Goal: Task Accomplishment & Management: Manage account settings

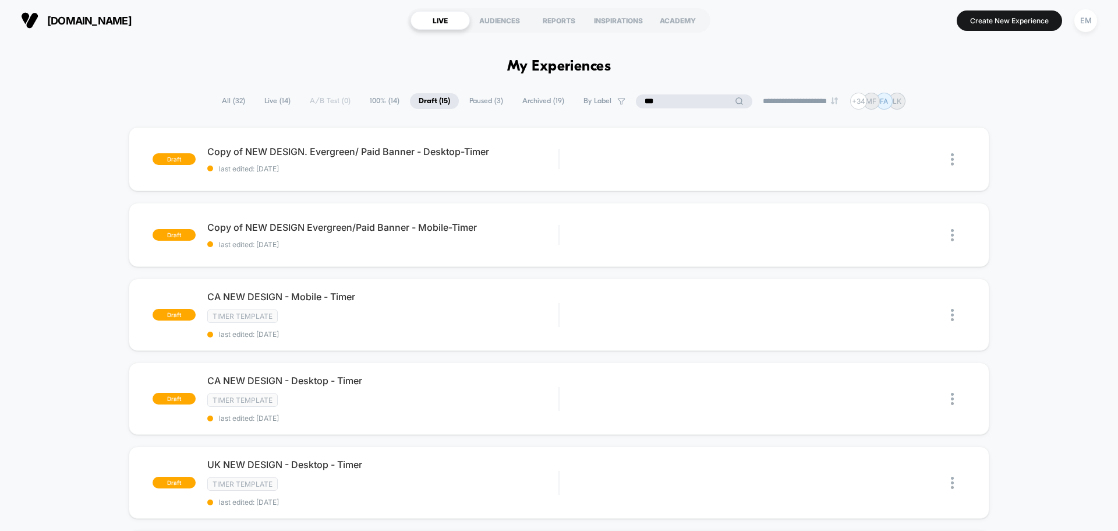
drag, startPoint x: 694, startPoint y: 102, endPoint x: 616, endPoint y: 102, distance: 78.6
click at [616, 102] on div "**********" at bounding box center [559, 101] width 692 height 17
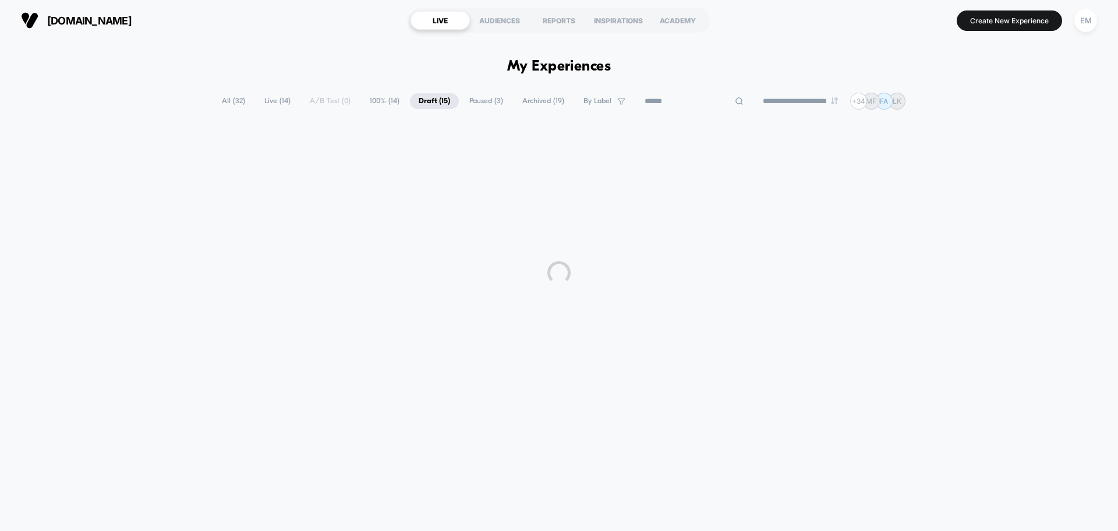
click at [263, 99] on span "Live ( 14 )" at bounding box center [278, 101] width 44 height 16
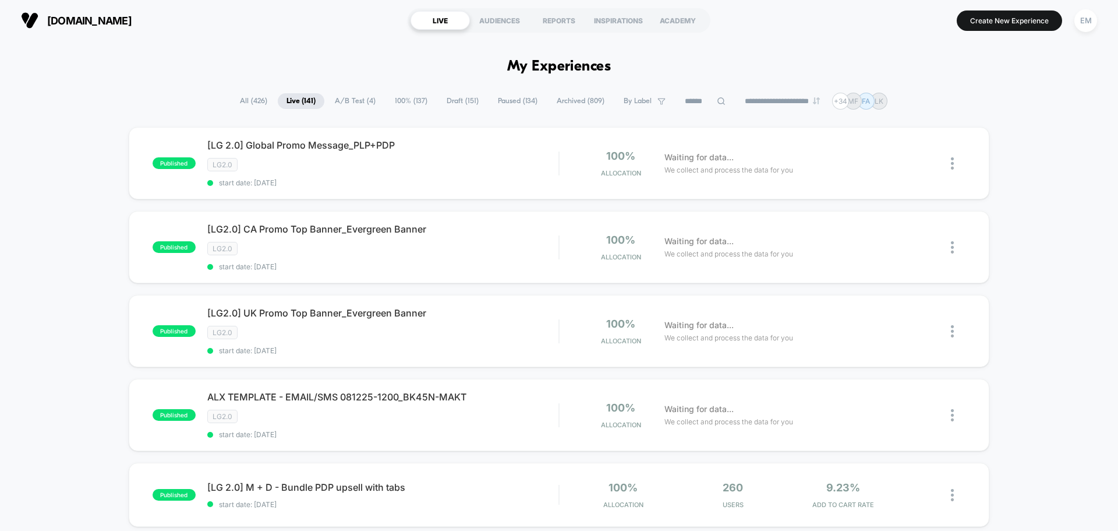
click at [474, 30] on section "LIVE AUDIENCES REPORTS INSPIRATIONS ACADEMY" at bounding box center [558, 20] width 355 height 29
click at [508, 19] on div "AUDIENCES" at bounding box center [499, 20] width 59 height 19
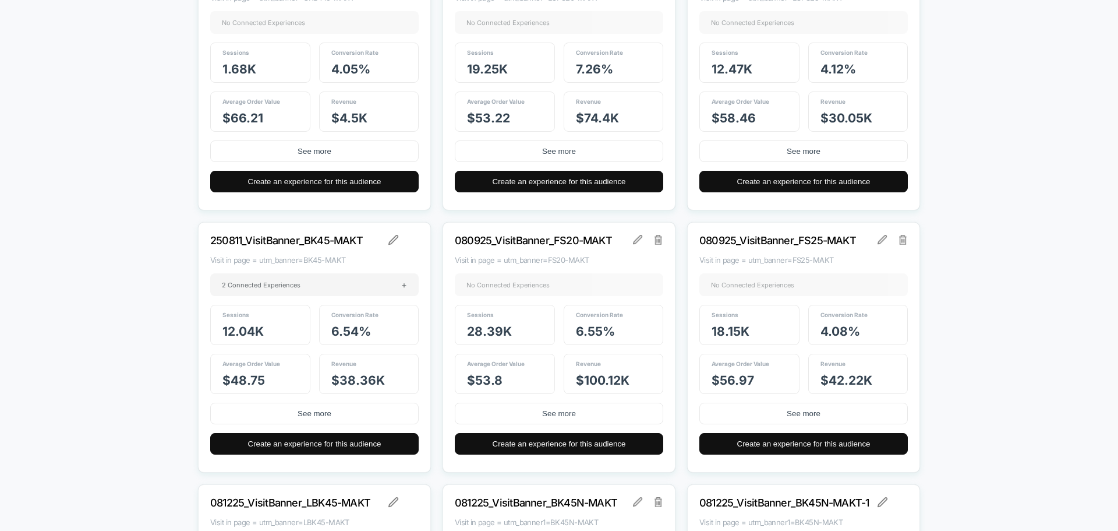
scroll to position [17310, 0]
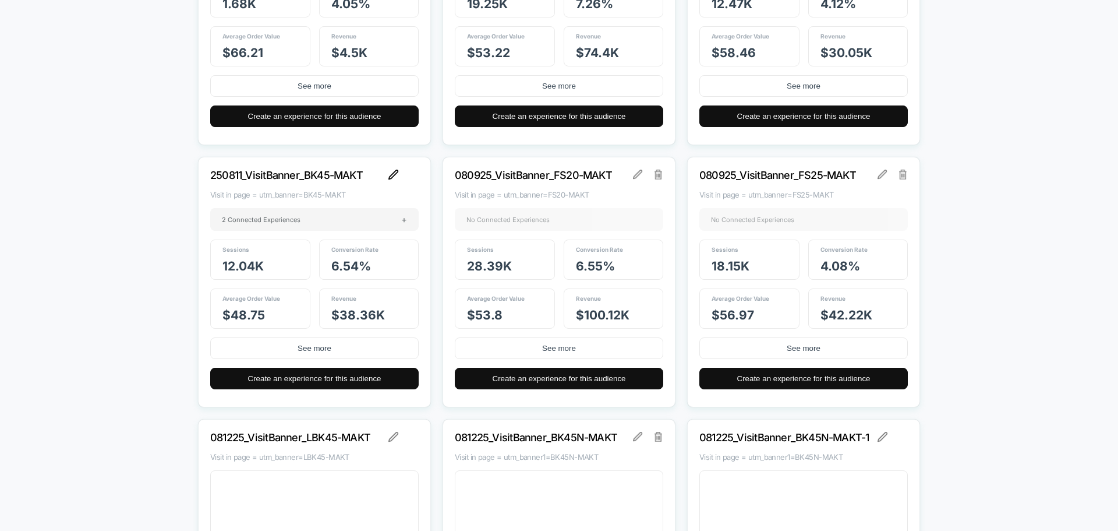
click at [393, 175] on img at bounding box center [393, 174] width 10 height 10
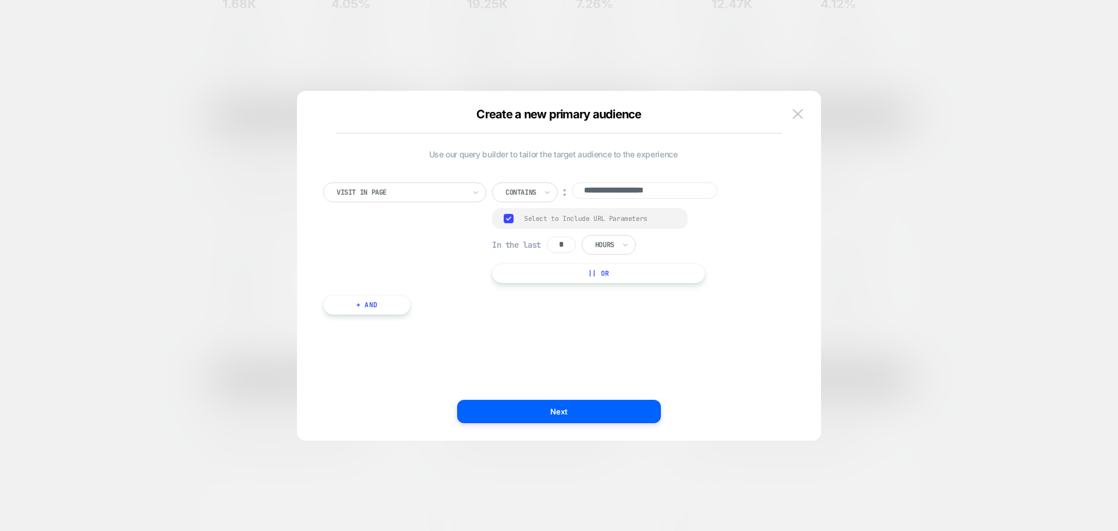
click at [942, 171] on div at bounding box center [559, 265] width 1118 height 531
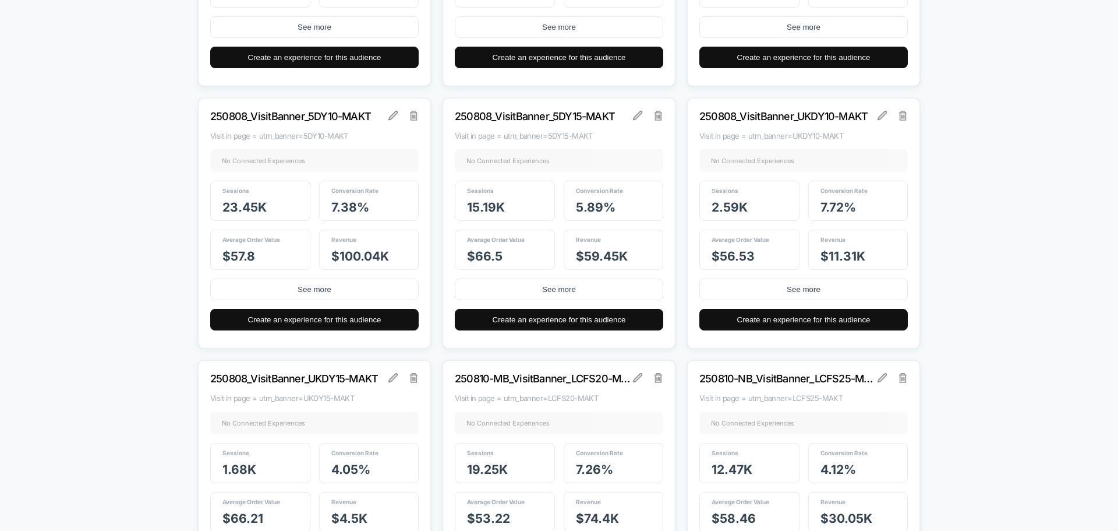
scroll to position [16844, 0]
click at [878, 117] on img at bounding box center [882, 115] width 9 height 9
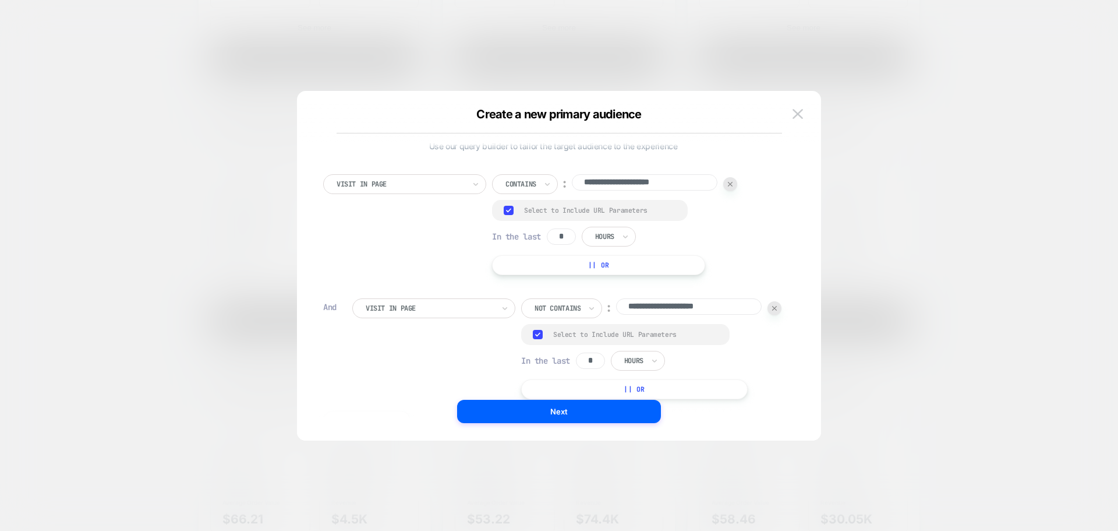
scroll to position [0, 0]
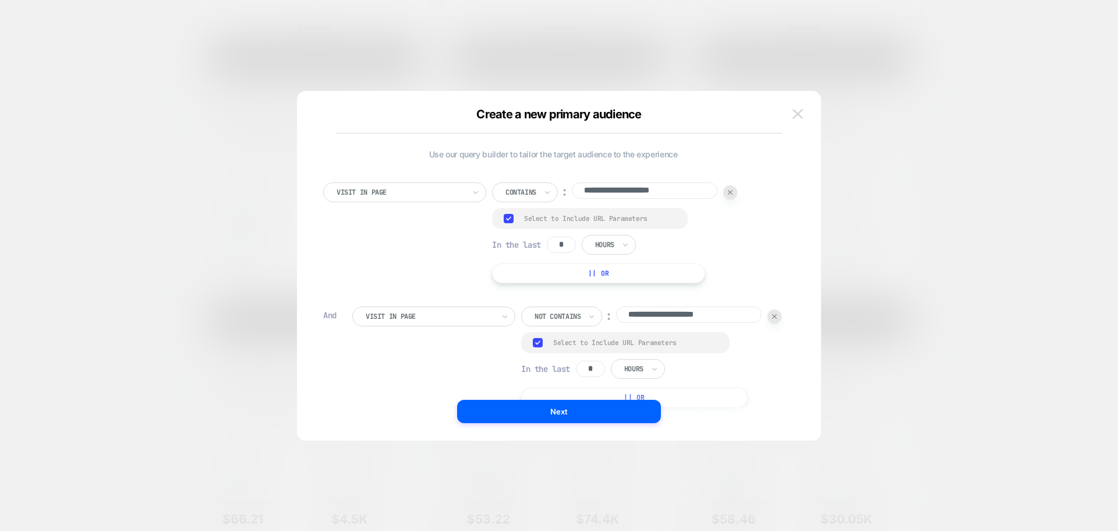
click at [805, 117] on button at bounding box center [797, 113] width 17 height 17
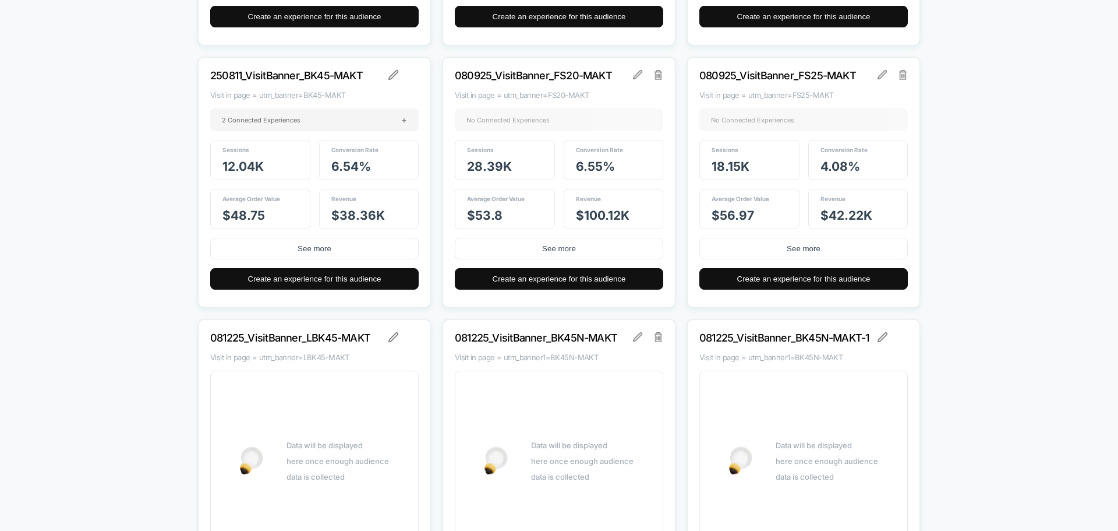
scroll to position [17279, 0]
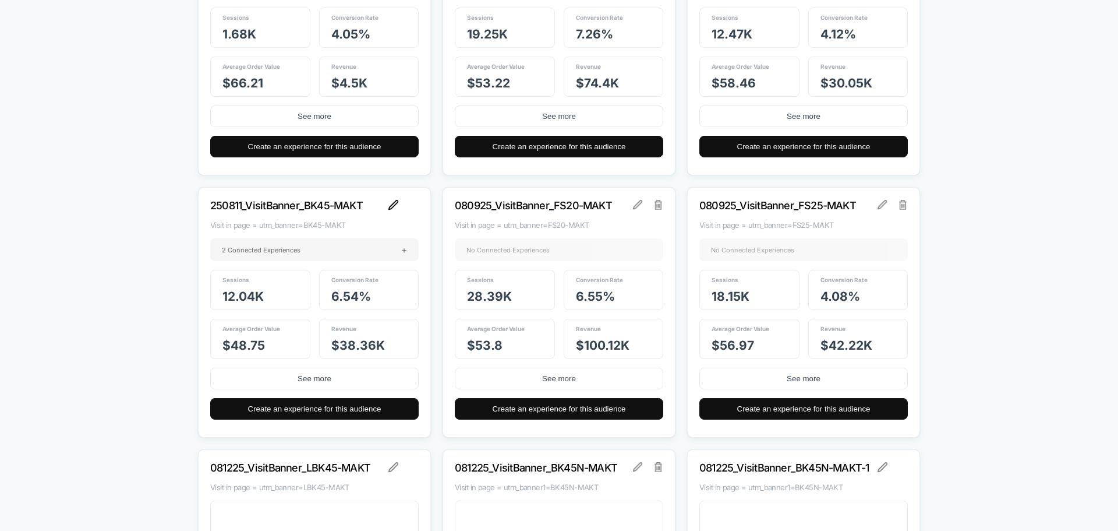
click at [393, 205] on img at bounding box center [393, 205] width 10 height 10
